Goal: Transaction & Acquisition: Purchase product/service

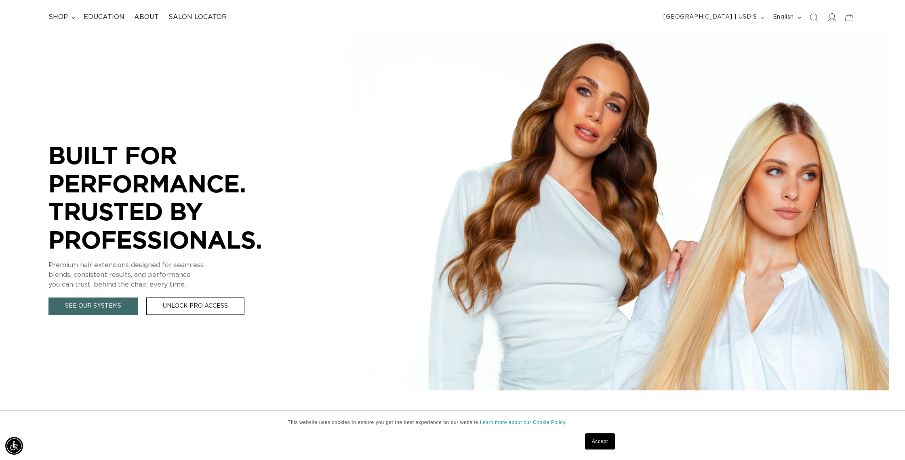
click at [832, 18] on icon at bounding box center [831, 17] width 8 height 8
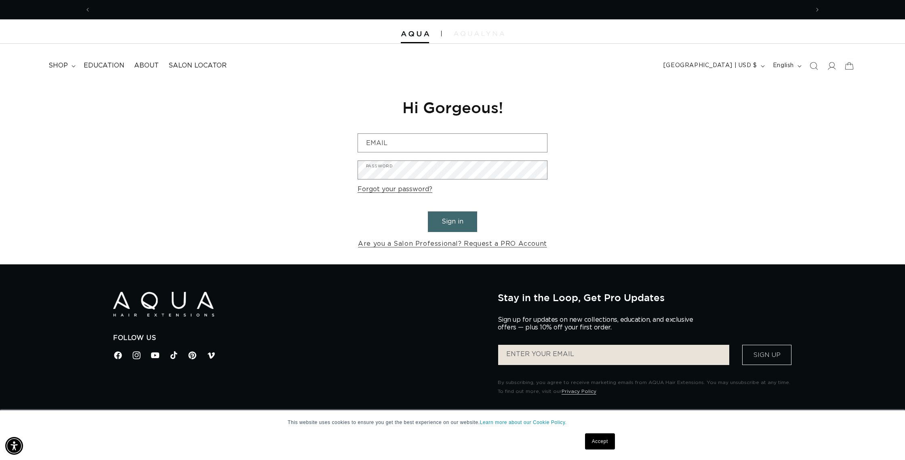
click at [466, 33] on img at bounding box center [479, 33] width 51 height 5
click at [493, 247] on link "Are you a Salon Professional? Request a PRO Account" at bounding box center [452, 244] width 189 height 12
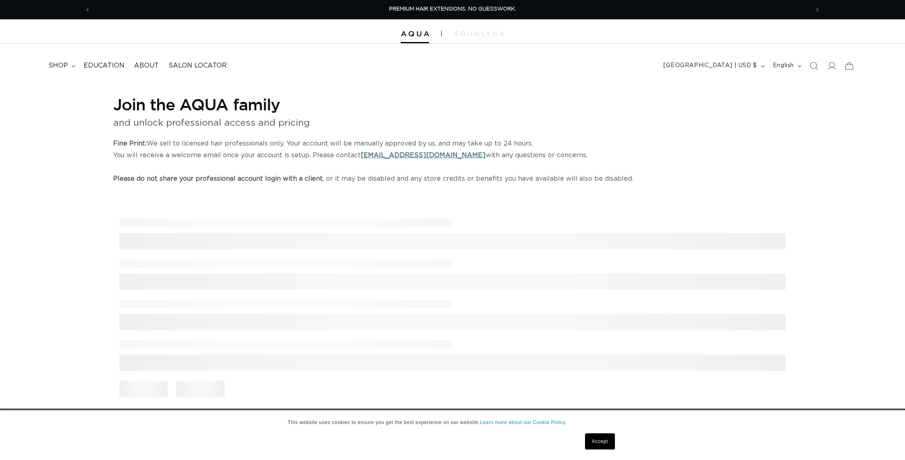
select select "US"
select select "[GEOGRAPHIC_DATA]"
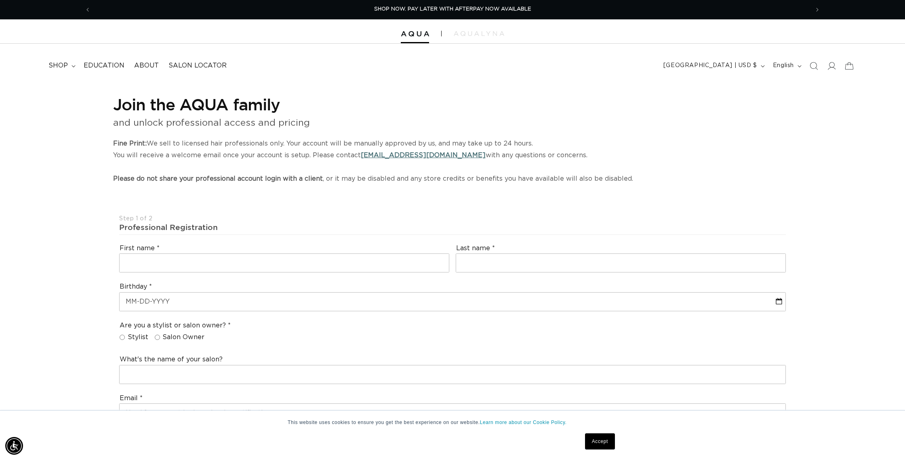
scroll to position [1, 0]
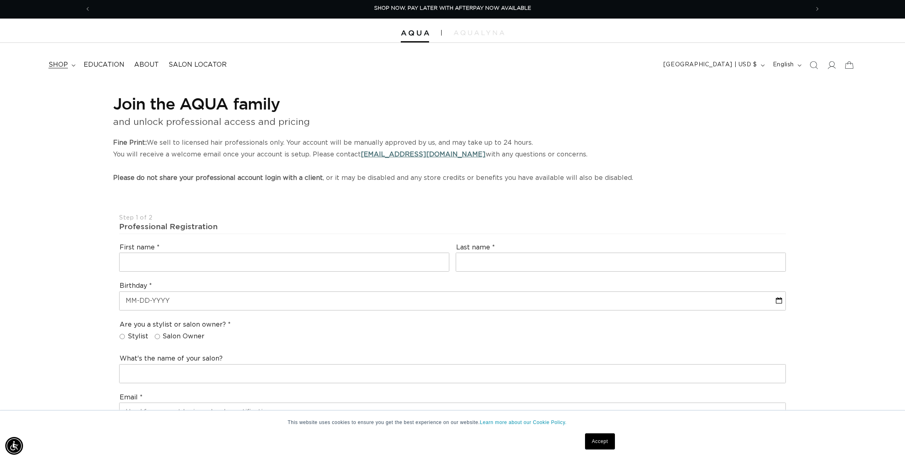
click at [65, 63] on span "shop" at bounding box center [57, 65] width 19 height 8
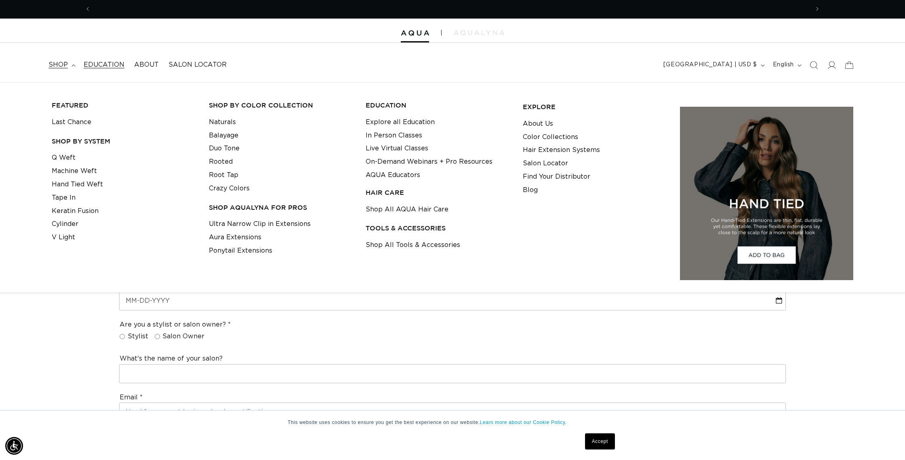
scroll to position [0, 718]
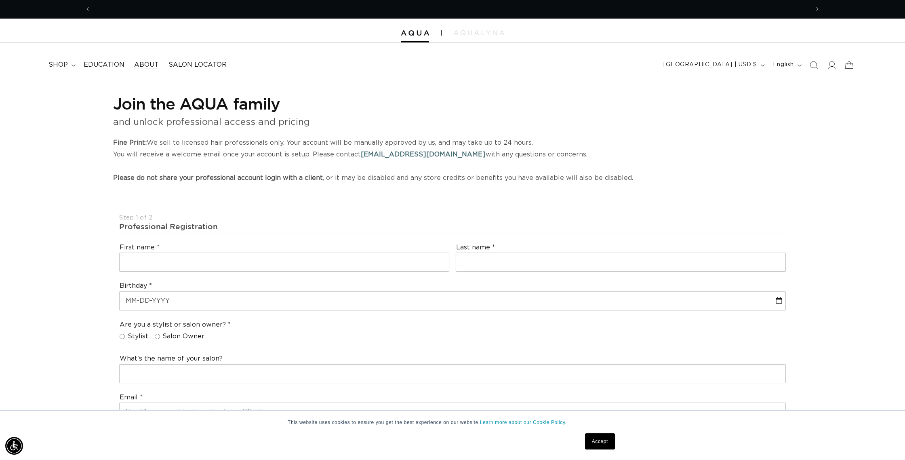
click at [139, 65] on span "About" at bounding box center [146, 65] width 25 height 8
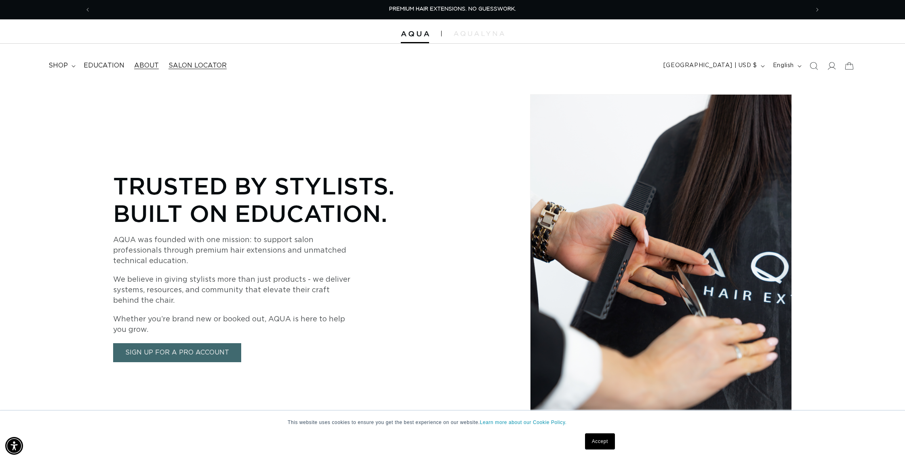
click at [183, 65] on span "Salon Locator" at bounding box center [197, 65] width 58 height 8
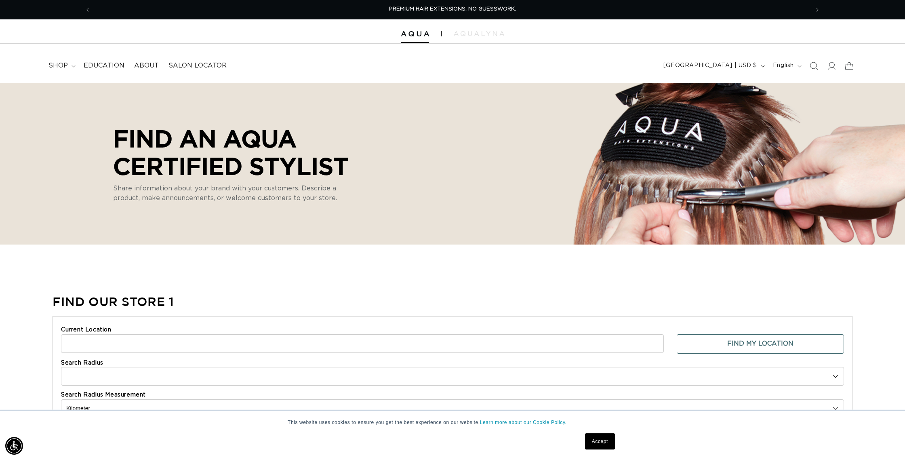
select select "m"
click at [779, 66] on span "English" at bounding box center [783, 65] width 21 height 8
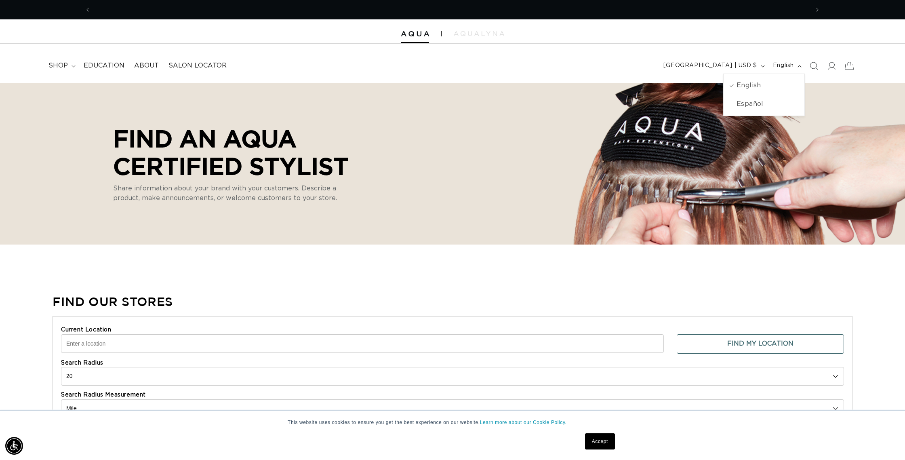
scroll to position [0, 718]
click at [846, 66] on icon at bounding box center [849, 65] width 19 height 19
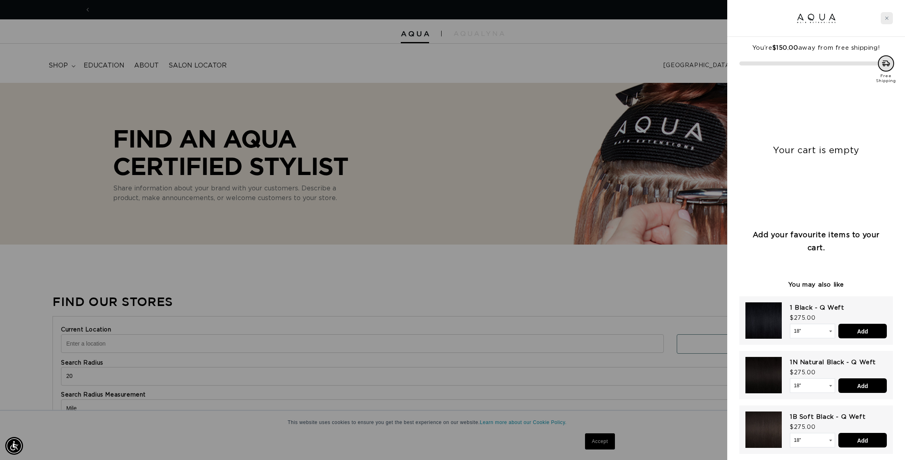
scroll to position [0, 0]
click at [889, 17] on icon "Close cart" at bounding box center [887, 18] width 4 height 4
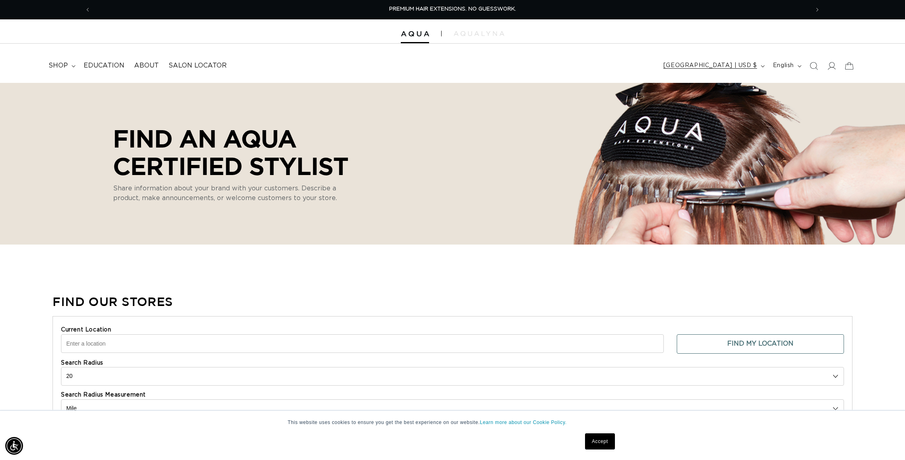
click at [736, 66] on span "[GEOGRAPHIC_DATA] | USD $" at bounding box center [710, 65] width 94 height 8
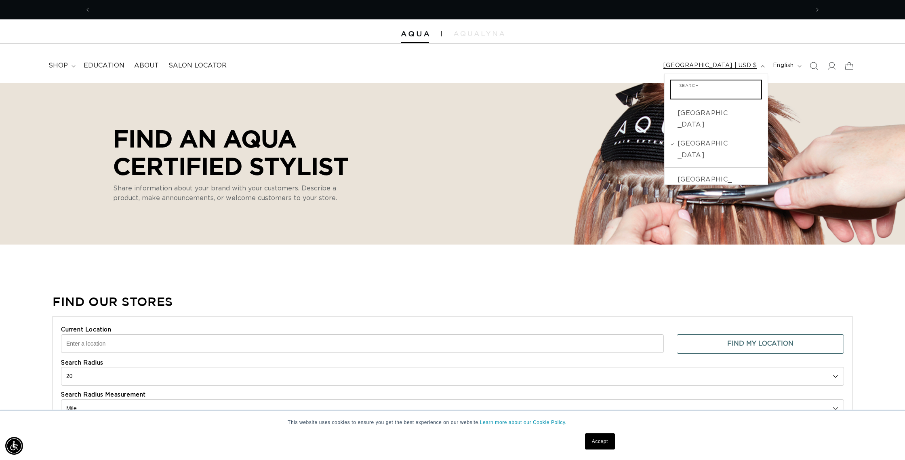
scroll to position [0, 1437]
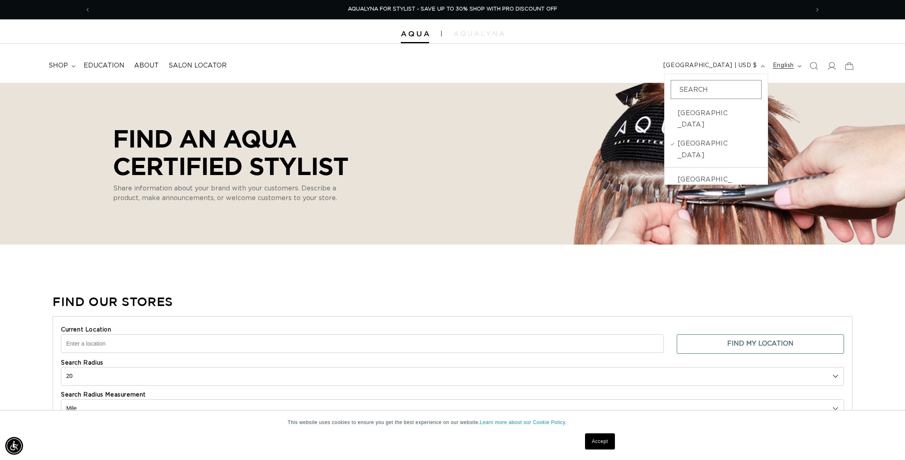
click at [792, 66] on span "English" at bounding box center [783, 65] width 21 height 8
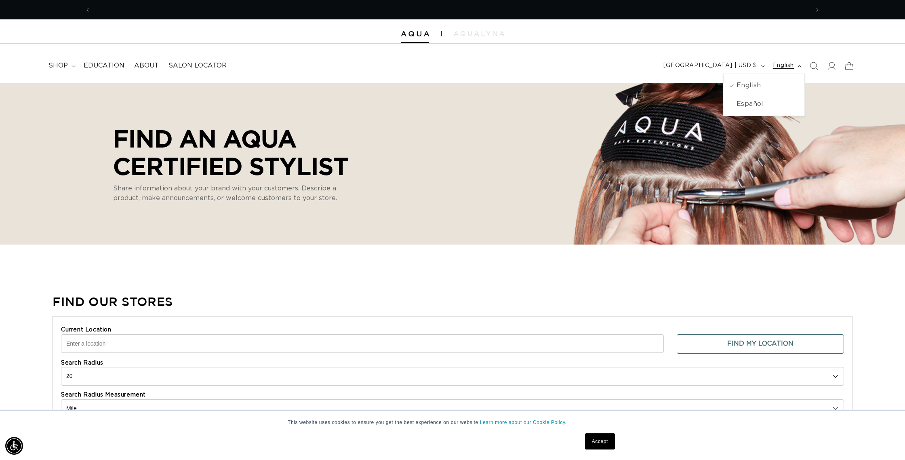
scroll to position [0, 0]
click at [792, 66] on span "English" at bounding box center [783, 65] width 21 height 8
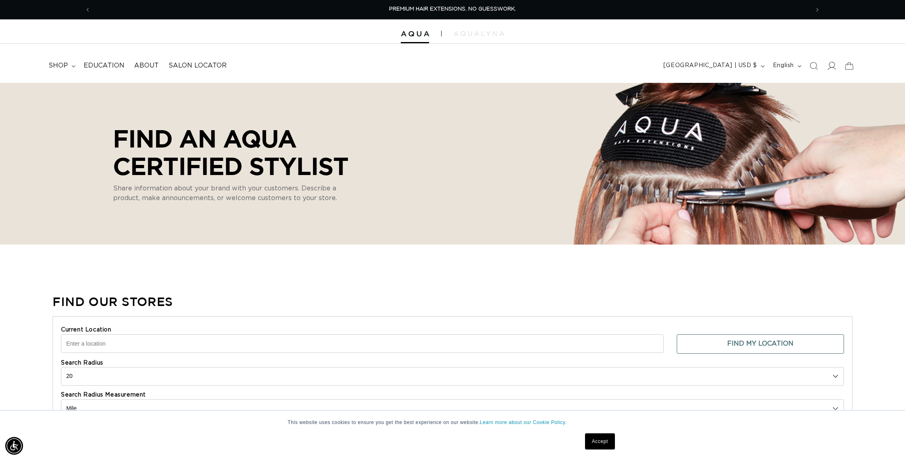
click at [832, 66] on icon at bounding box center [831, 65] width 8 height 8
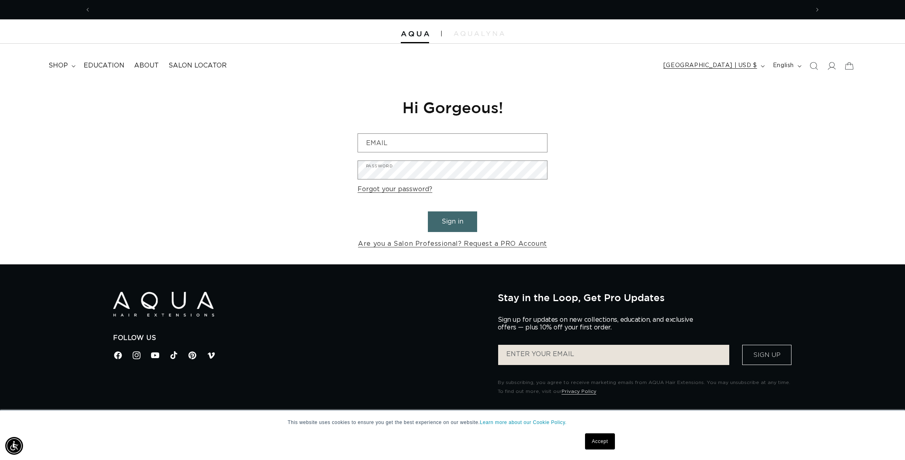
scroll to position [0, 1437]
click at [480, 143] on input "Email" at bounding box center [452, 143] width 189 height 18
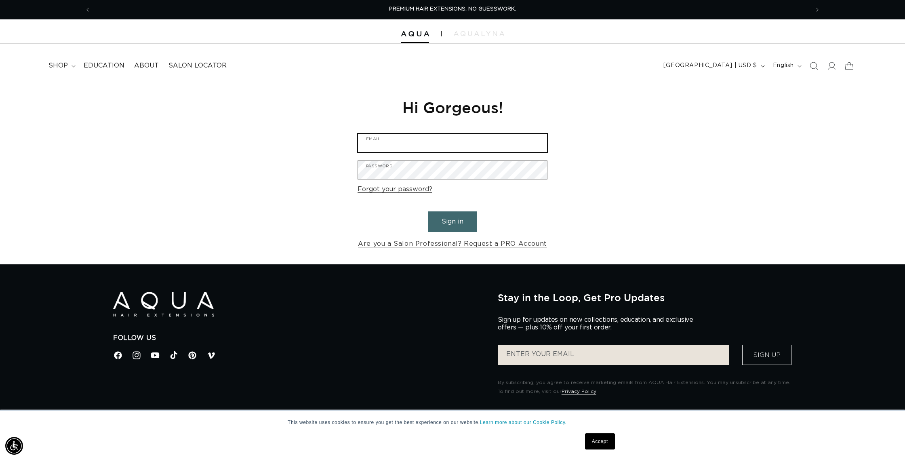
type input "[EMAIL_ADDRESS][DOMAIN_NAME]"
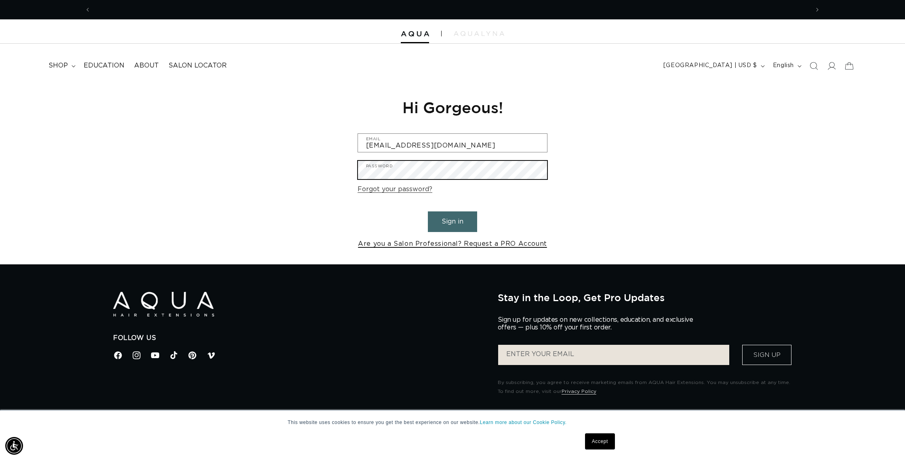
scroll to position [0, 718]
click at [428, 211] on button "Sign in" at bounding box center [452, 221] width 49 height 21
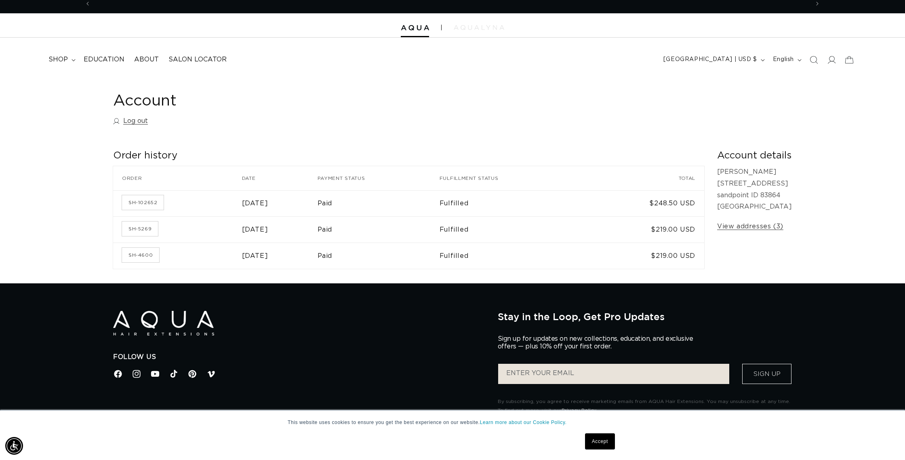
scroll to position [0, 1437]
click at [473, 30] on img at bounding box center [479, 27] width 51 height 5
click at [54, 61] on span "shop" at bounding box center [57, 59] width 19 height 8
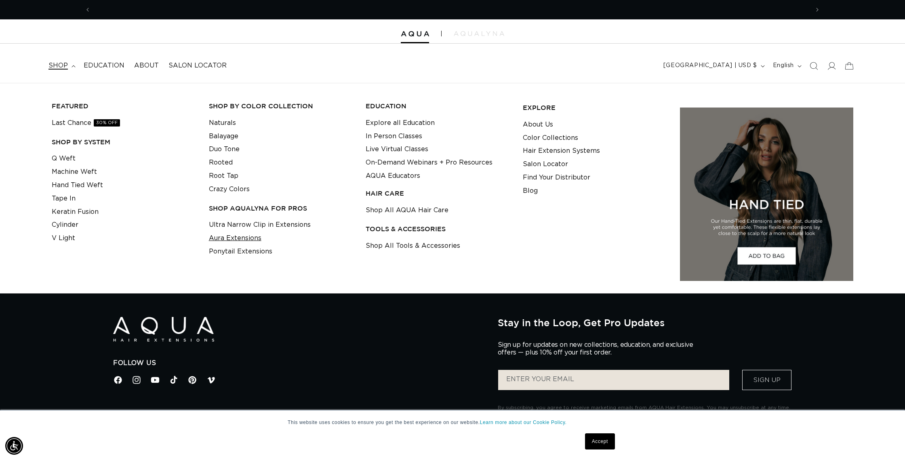
scroll to position [0, 1437]
click at [245, 239] on link "Aura Extensions" at bounding box center [235, 238] width 53 height 13
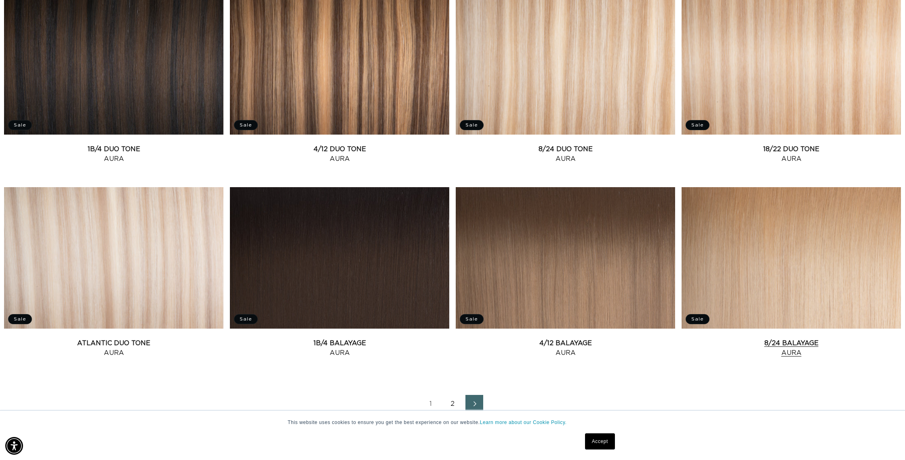
scroll to position [0, 1437]
click at [453, 402] on link "2" at bounding box center [453, 404] width 18 height 18
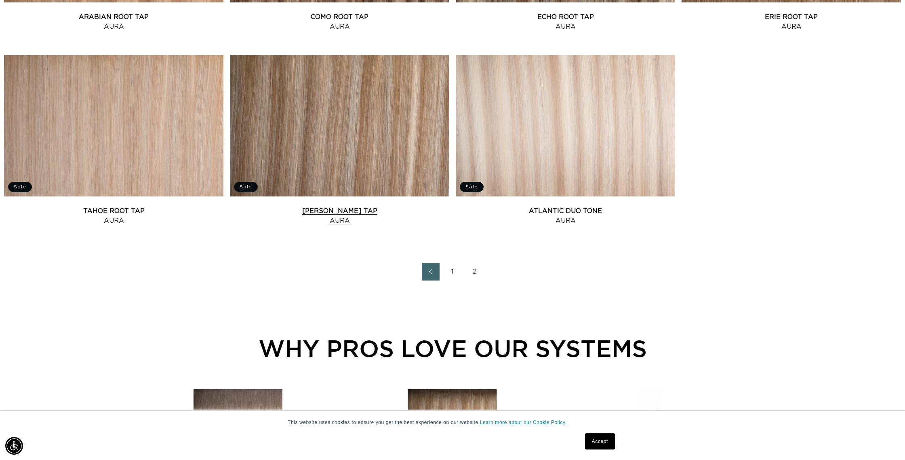
click at [307, 206] on link "[PERSON_NAME] Tap Aura" at bounding box center [339, 215] width 219 height 19
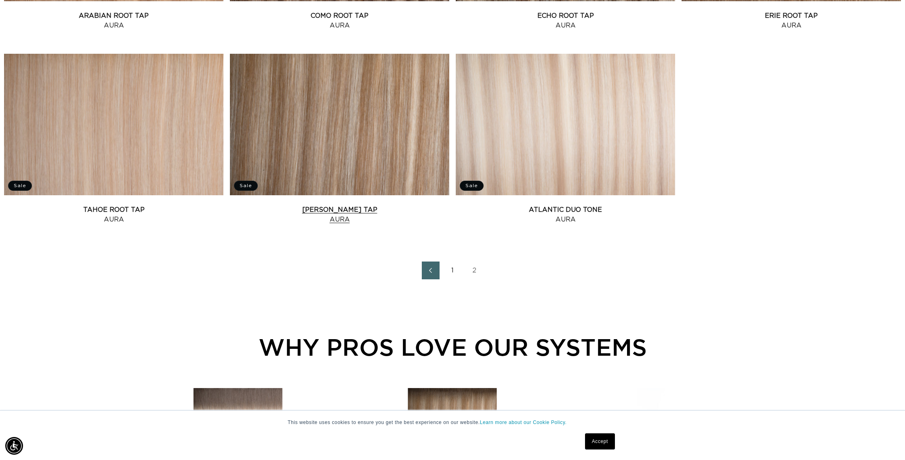
scroll to position [669, 0]
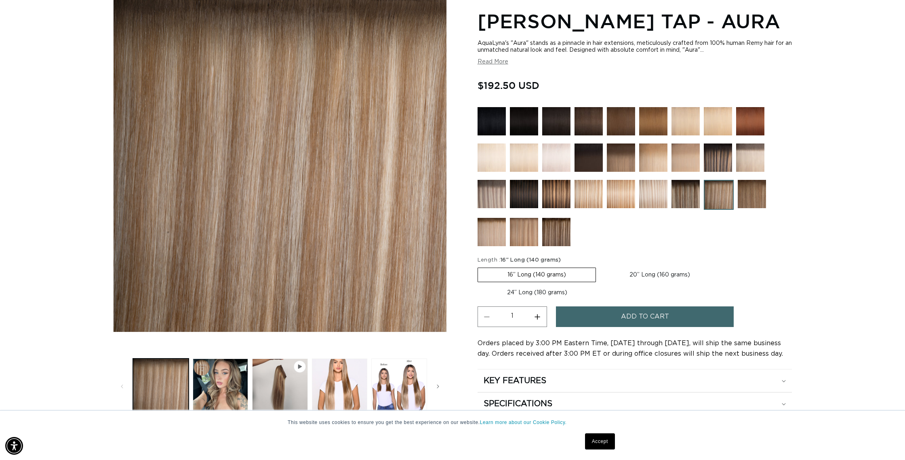
scroll to position [0, 718]
click at [634, 273] on label "20” Long (160 grams) Variant sold out or unavailable" at bounding box center [660, 275] width 120 height 14
click at [600, 266] on input "20” Long (160 grams) Variant sold out or unavailable" at bounding box center [600, 266] width 0 height 0
radio input "true"
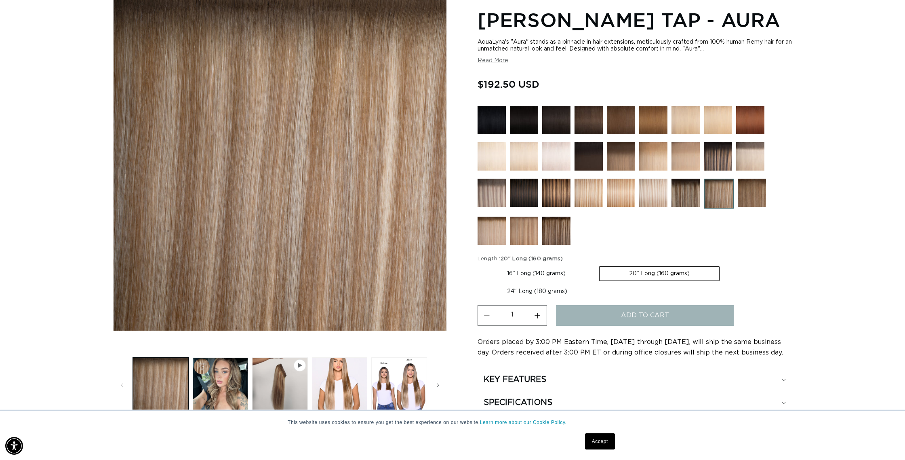
scroll to position [0, 1437]
click at [620, 315] on button "Add to cart" at bounding box center [645, 315] width 178 height 21
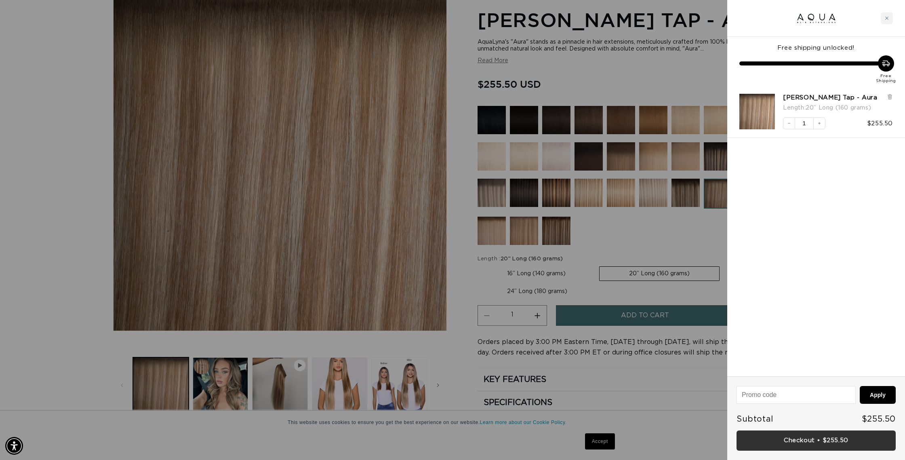
click at [804, 441] on link "Checkout • $255.50" at bounding box center [816, 440] width 159 height 21
